Goal: Information Seeking & Learning: Learn about a topic

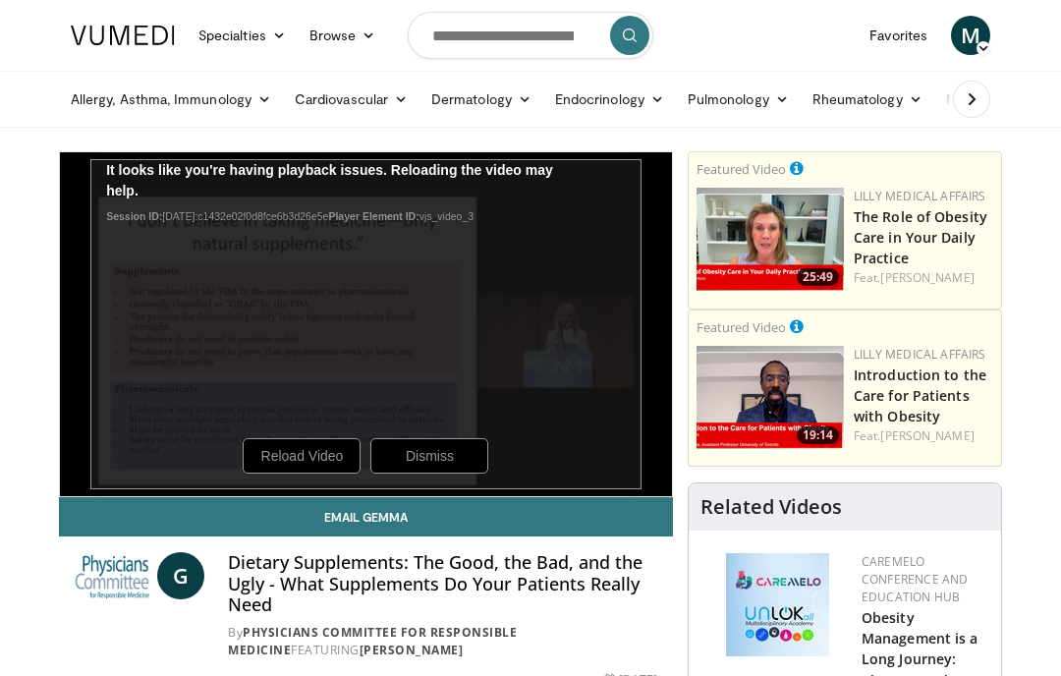
click at [455, 459] on div "10 seconds Tap to unmute" at bounding box center [366, 324] width 612 height 344
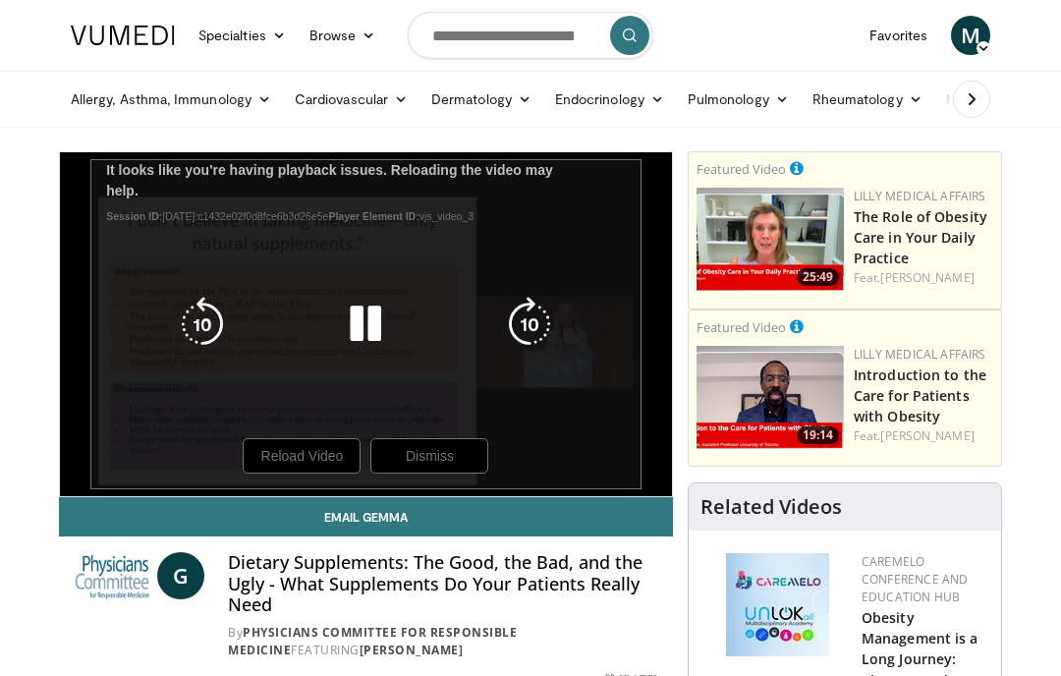
click at [441, 452] on div "10 seconds Tap to unmute" at bounding box center [366, 324] width 612 height 344
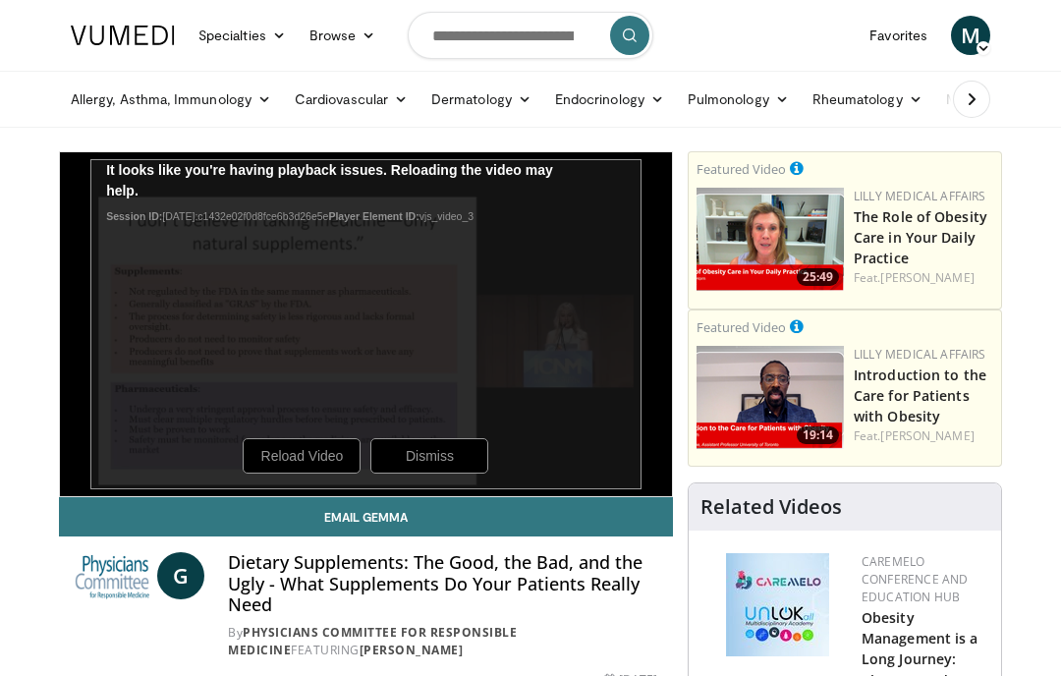
click at [338, 457] on div "10 seconds Tap to unmute" at bounding box center [366, 324] width 612 height 344
click at [952, 662] on link "Obesity Management is a Long Journey: Chances and Challenges Webinar" at bounding box center [919, 669] width 117 height 123
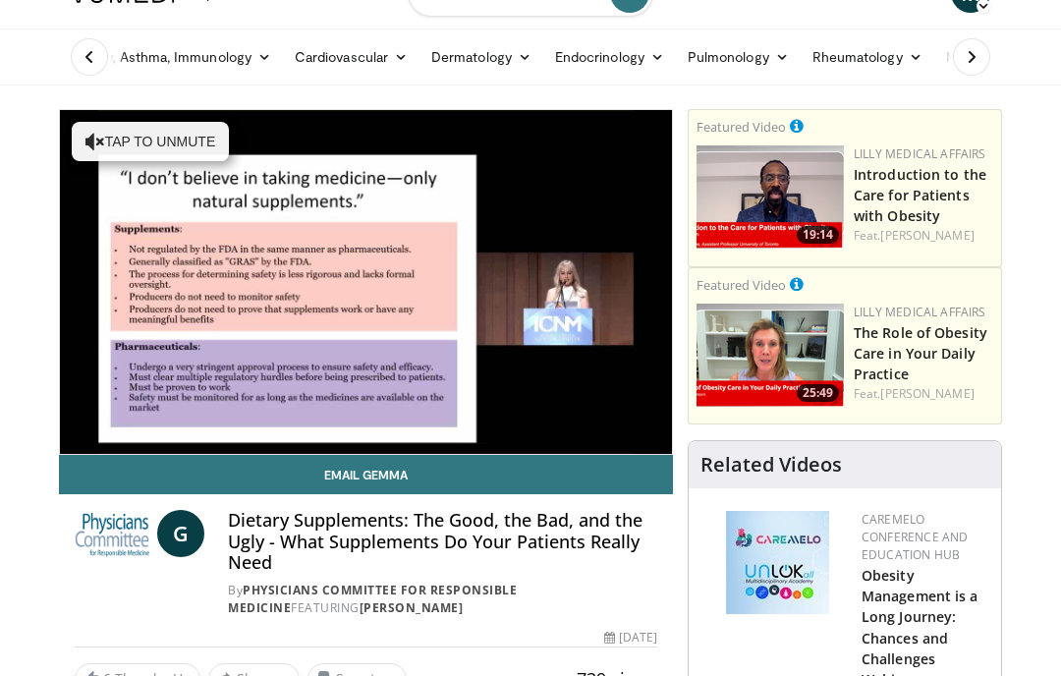
scroll to position [43, 0]
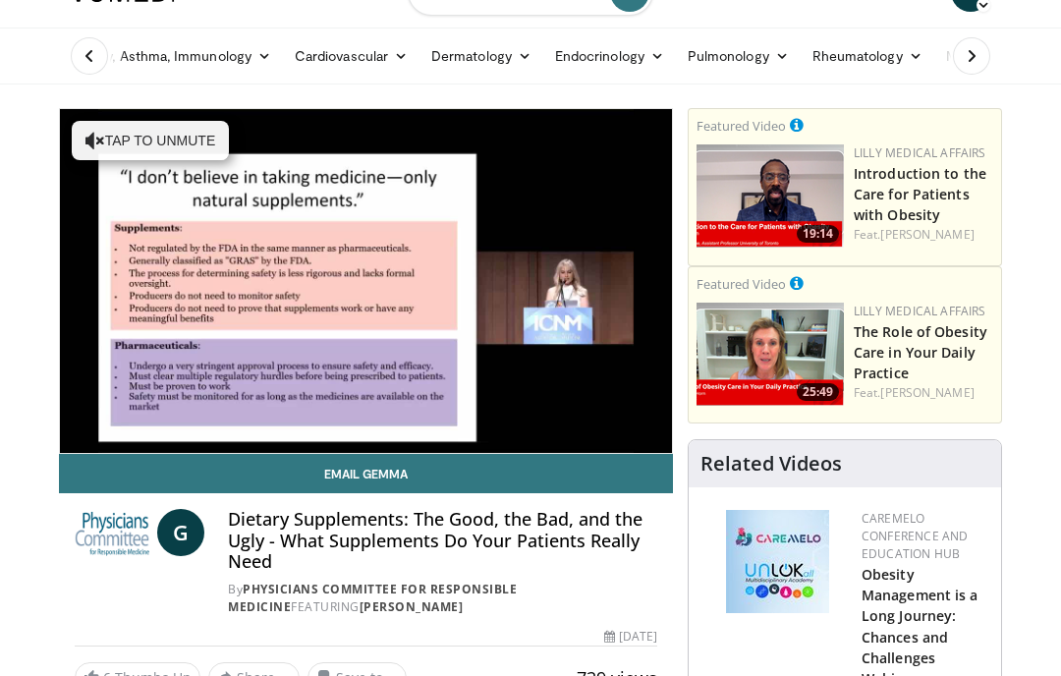
click at [482, 237] on div "10 seconds Tap to unmute" at bounding box center [366, 281] width 612 height 344
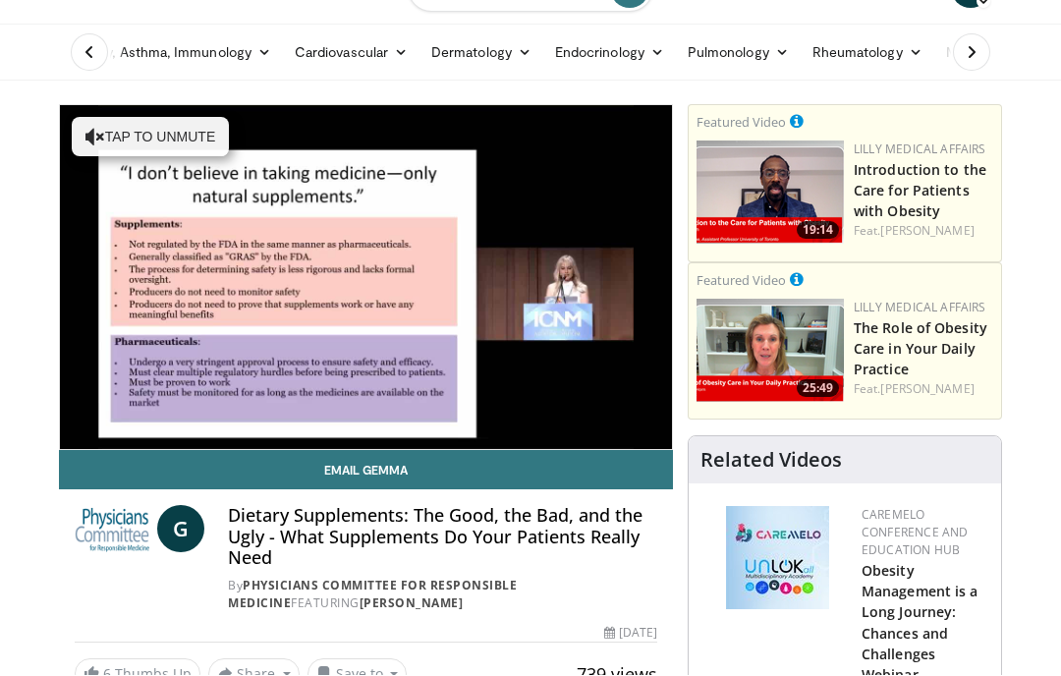
scroll to position [47, 0]
click at [137, 449] on span "Video Player" at bounding box center [118, 468] width 39 height 39
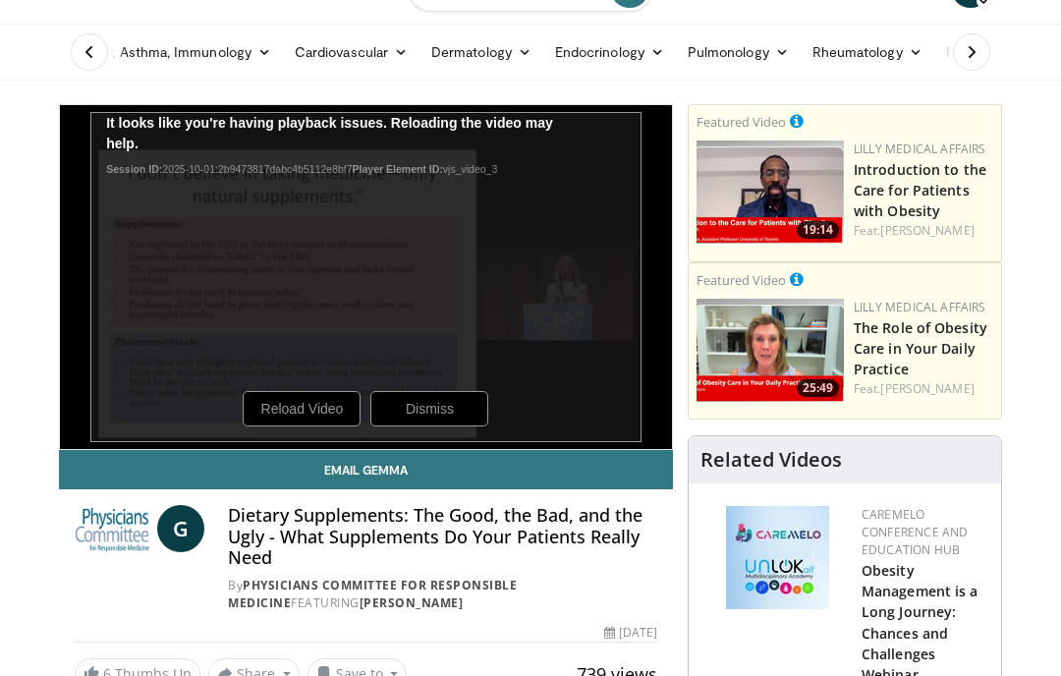
scroll to position [84, 0]
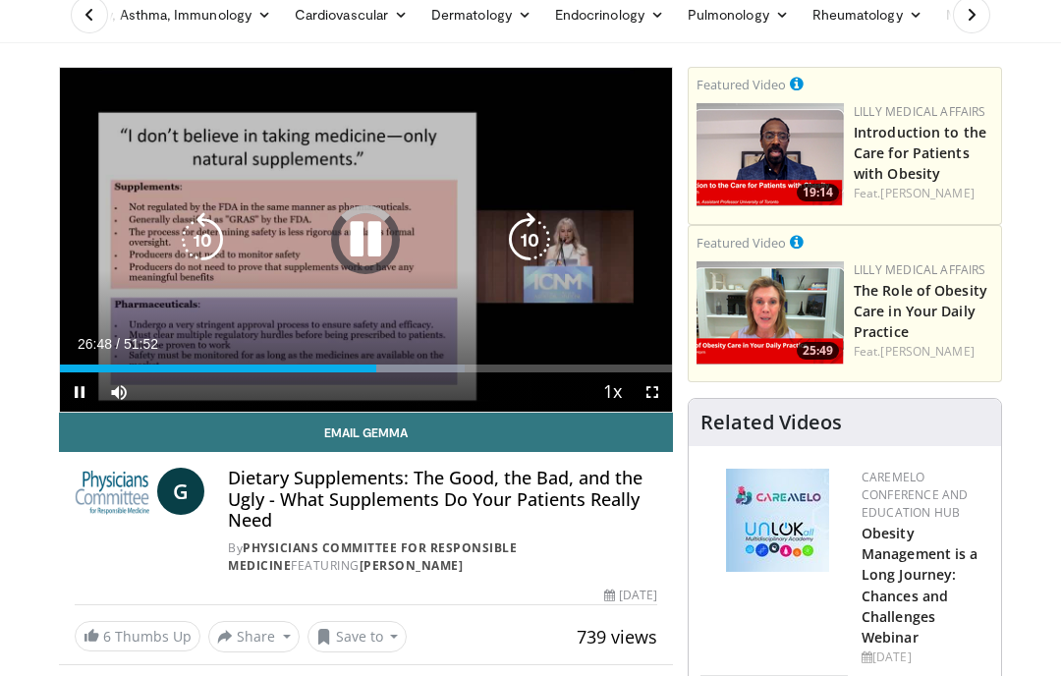
click at [386, 369] on div "Progress Bar" at bounding box center [419, 368] width 90 height 8
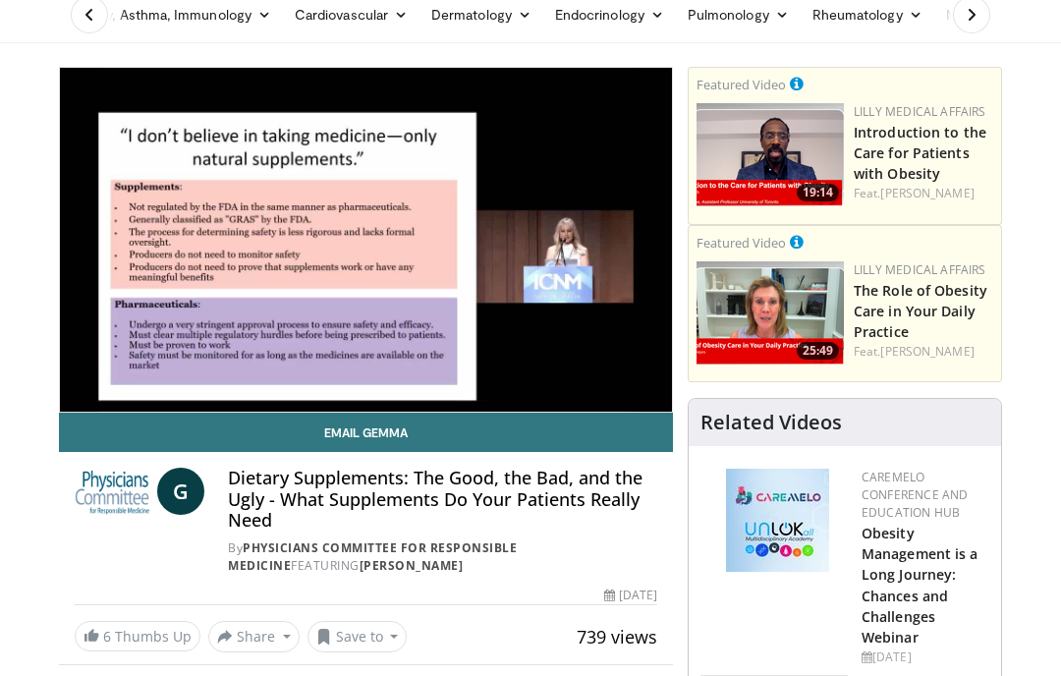
click at [483, 374] on div "Current Time 27:40 / Duration 51:52" at bounding box center [366, 383] width 612 height 18
click at [474, 404] on div "Progress Bar" at bounding box center [441, 408] width 134 height 8
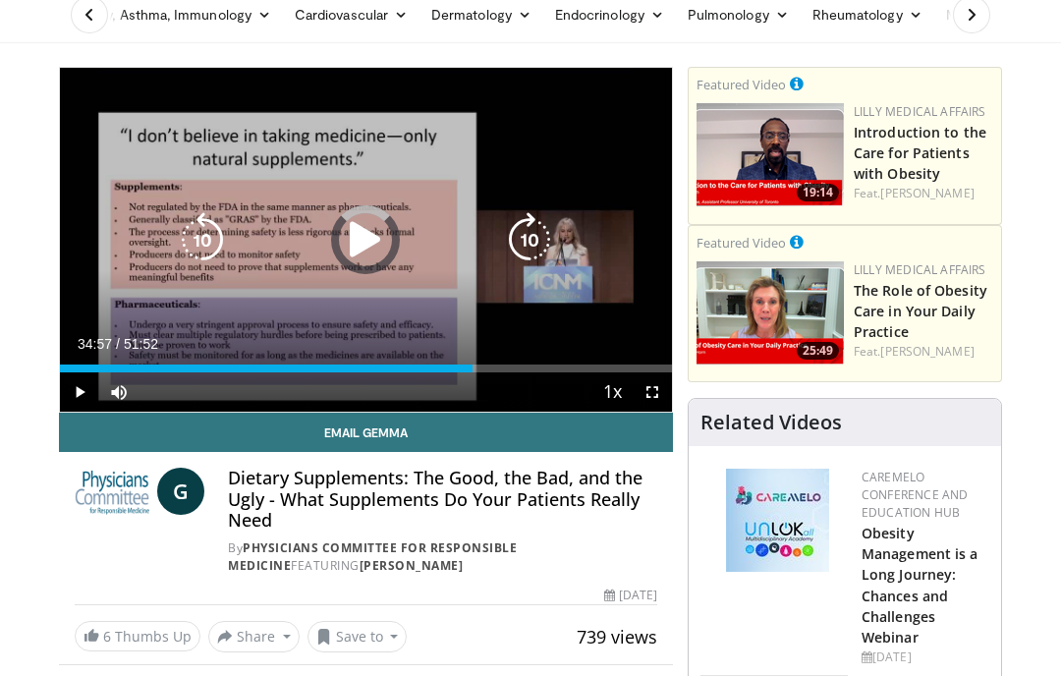
click at [472, 369] on div "Progress Bar" at bounding box center [266, 368] width 413 height 8
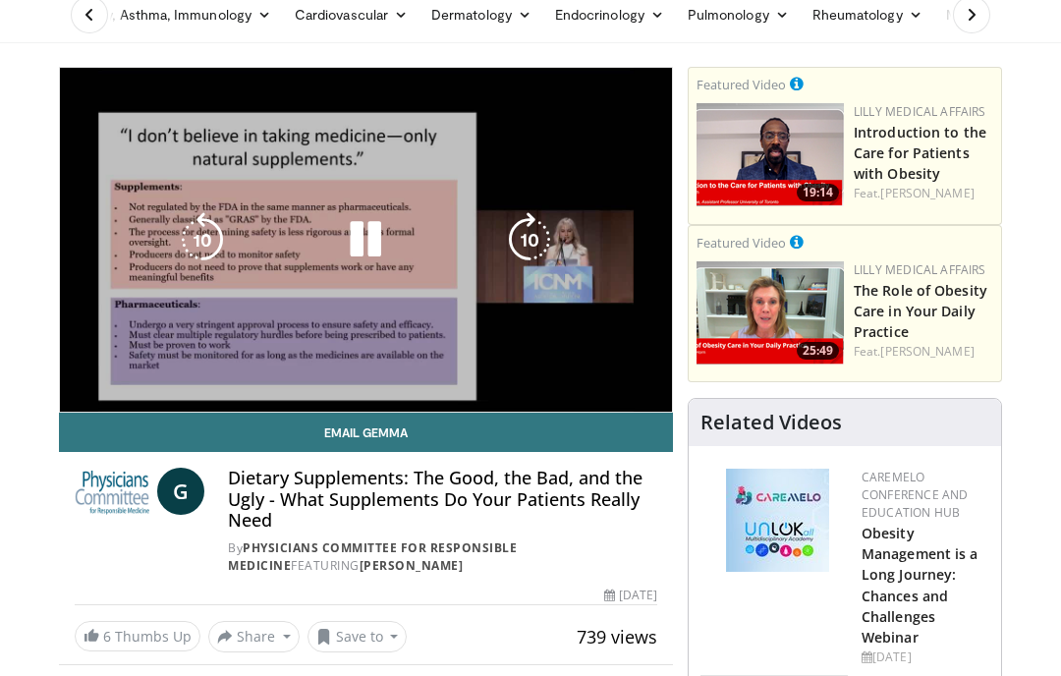
click at [528, 359] on div "10 seconds Tap to unmute" at bounding box center [366, 240] width 612 height 344
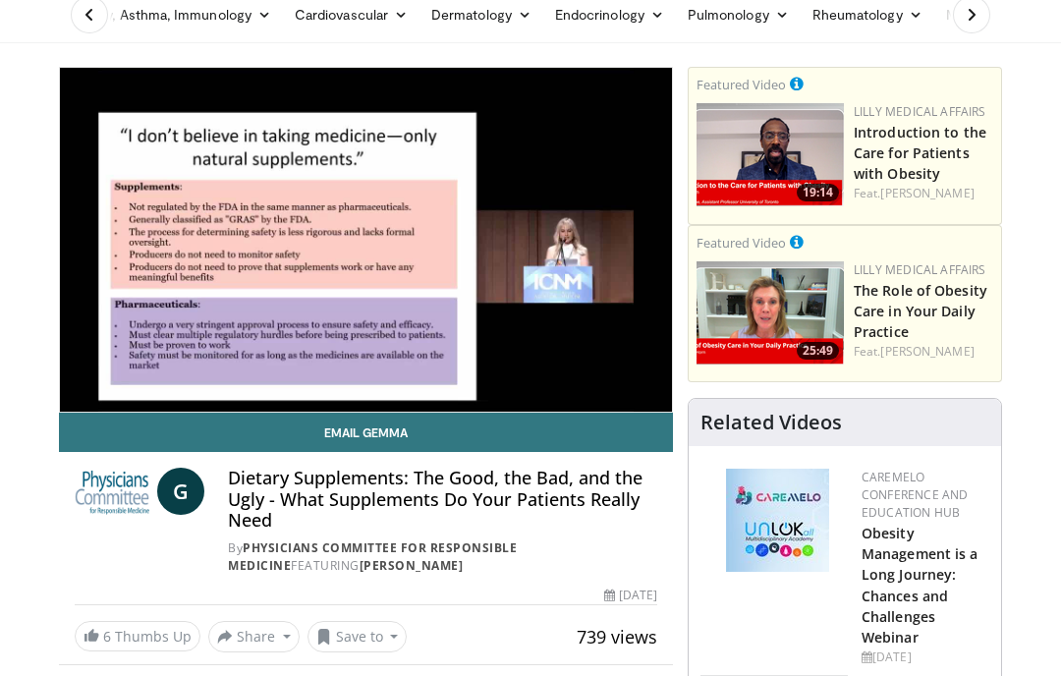
click at [396, 412] on div "Current Time 29:17 / Duration 51:52 Pause Skip Backward Skip Forward Mute Loade…" at bounding box center [366, 431] width 612 height 39
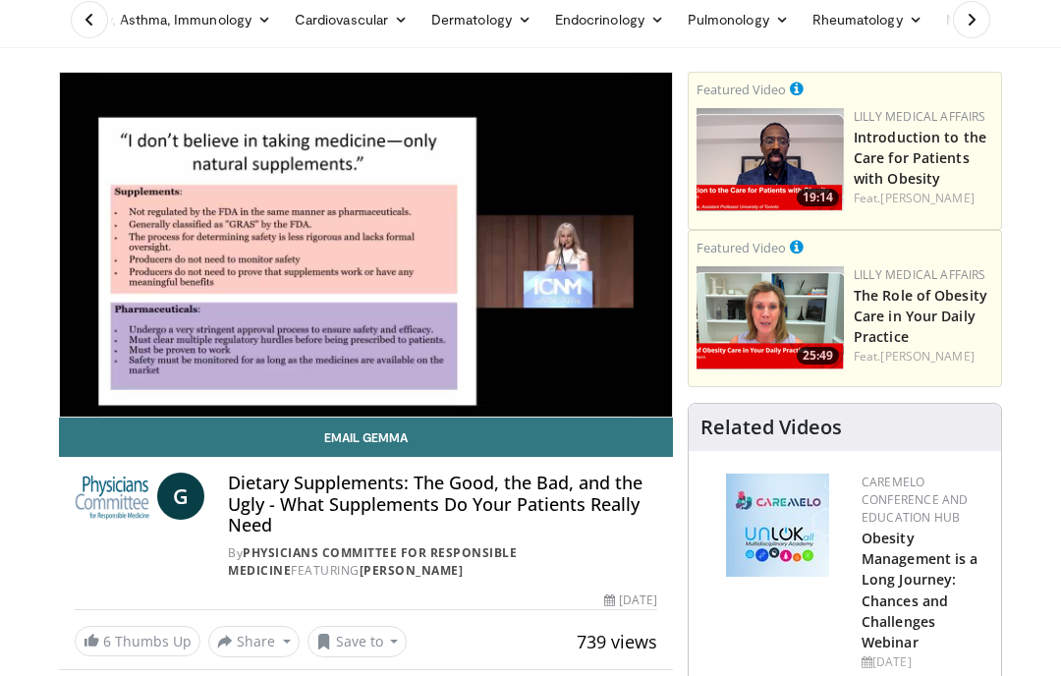
scroll to position [77, 0]
